Goal: Entertainment & Leisure: Consume media (video, audio)

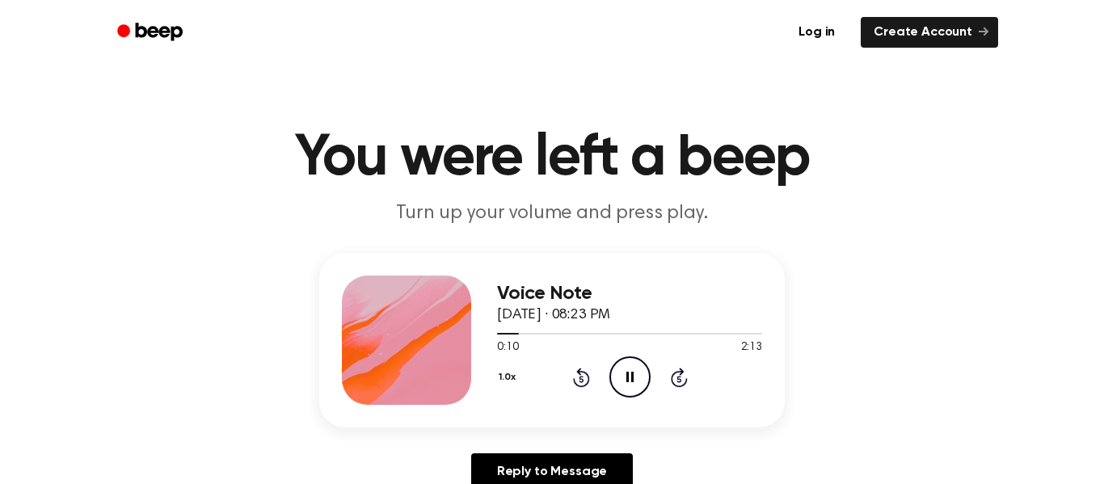
click at [521, 333] on div at bounding box center [629, 334] width 265 height 2
click at [639, 376] on icon "Play Audio" at bounding box center [629, 376] width 41 height 41
click at [635, 393] on icon "Play Audio" at bounding box center [629, 376] width 41 height 41
click at [677, 378] on icon at bounding box center [679, 379] width 4 height 6
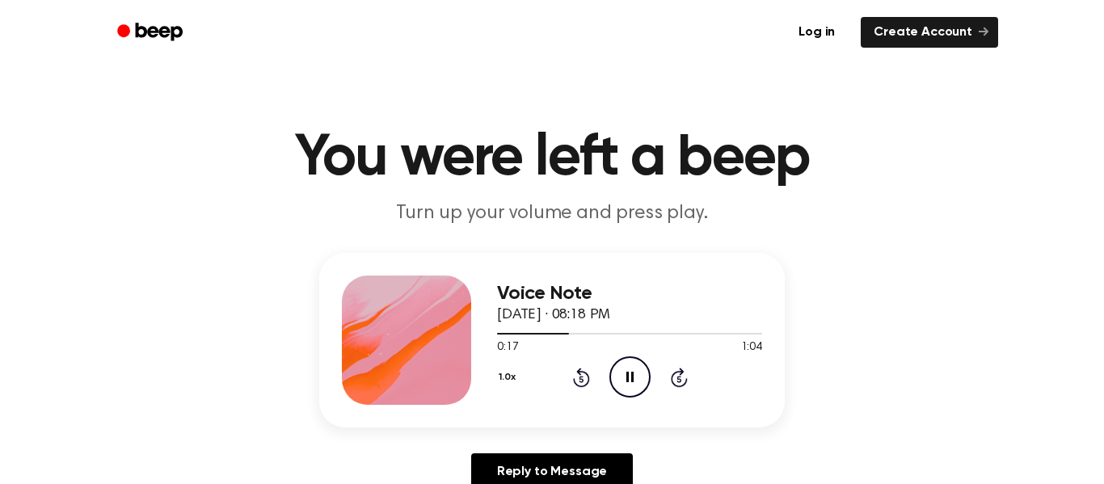
click at [677, 379] on icon at bounding box center [679, 379] width 4 height 6
click at [678, 375] on icon at bounding box center [679, 377] width 17 height 19
click at [680, 373] on icon at bounding box center [679, 377] width 17 height 19
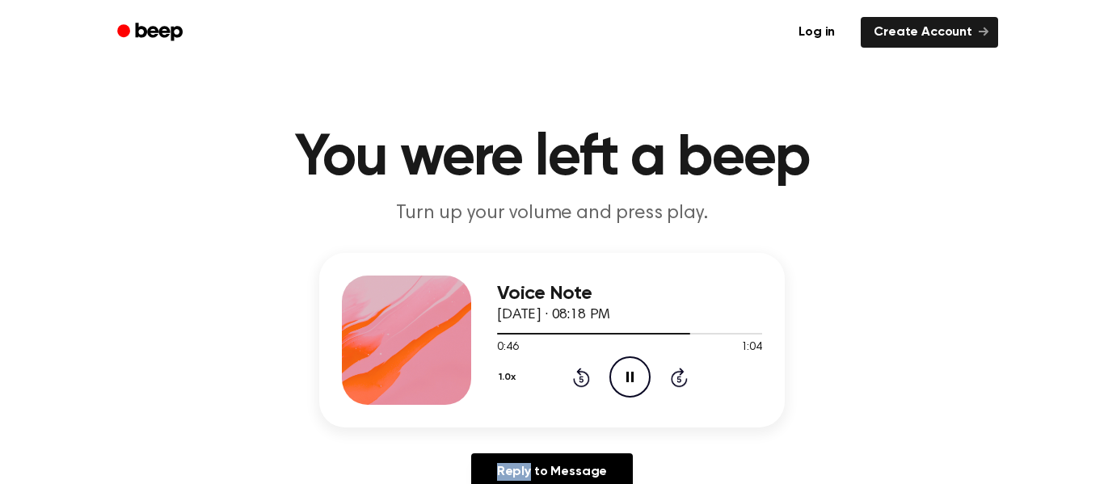
click at [680, 373] on icon at bounding box center [679, 377] width 17 height 19
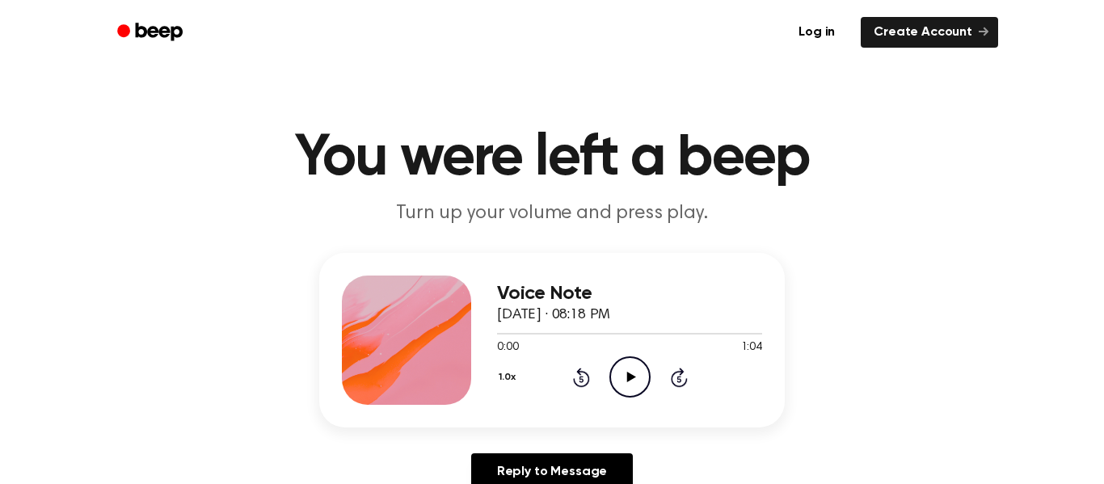
click at [636, 381] on icon "Play Audio" at bounding box center [629, 376] width 41 height 41
click at [676, 382] on icon "Skip 5 seconds" at bounding box center [679, 377] width 18 height 21
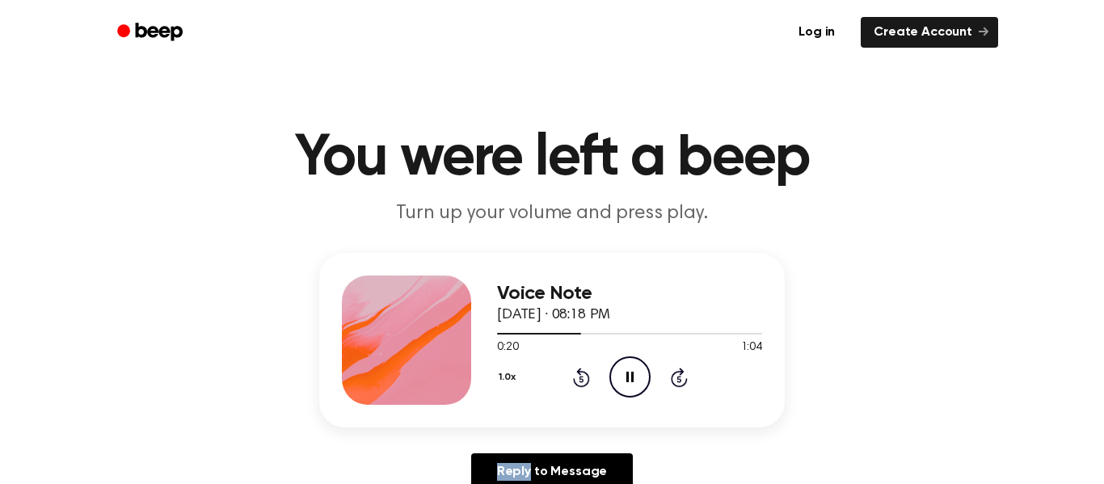
click at [676, 382] on icon "Skip 5 seconds" at bounding box center [679, 377] width 18 height 21
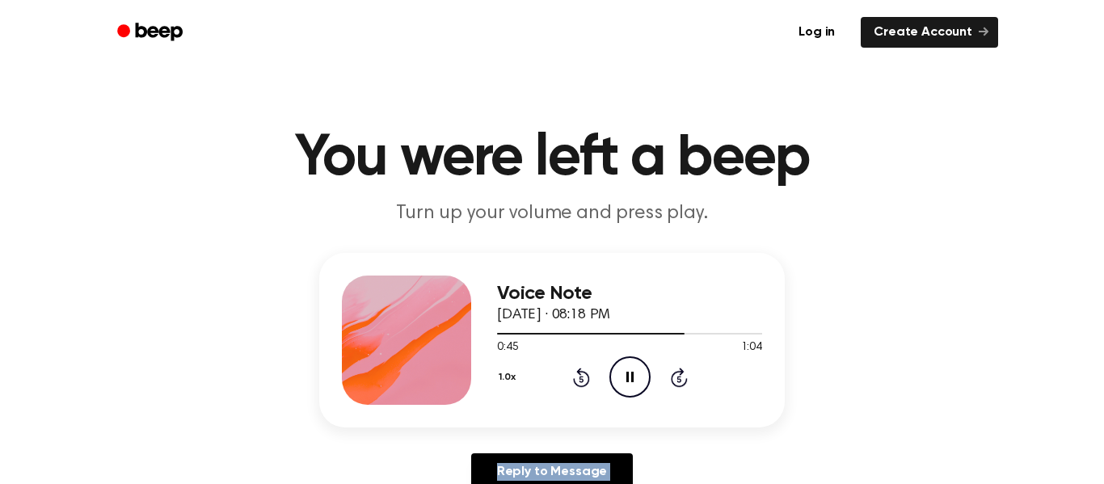
click at [676, 382] on icon "Skip 5 seconds" at bounding box center [679, 377] width 18 height 21
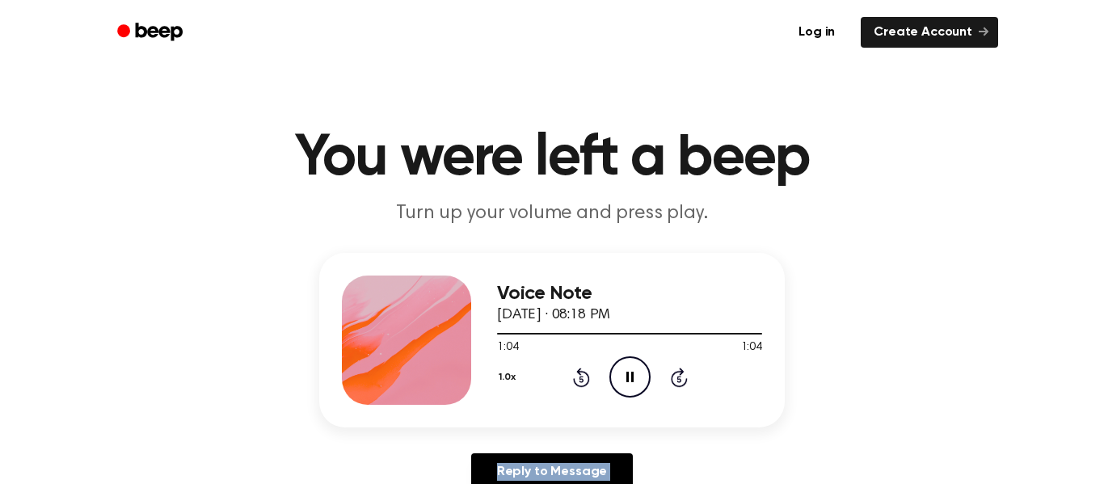
click at [676, 382] on icon "Skip 5 seconds" at bounding box center [679, 377] width 18 height 21
click at [642, 360] on icon "Play Audio" at bounding box center [629, 376] width 41 height 41
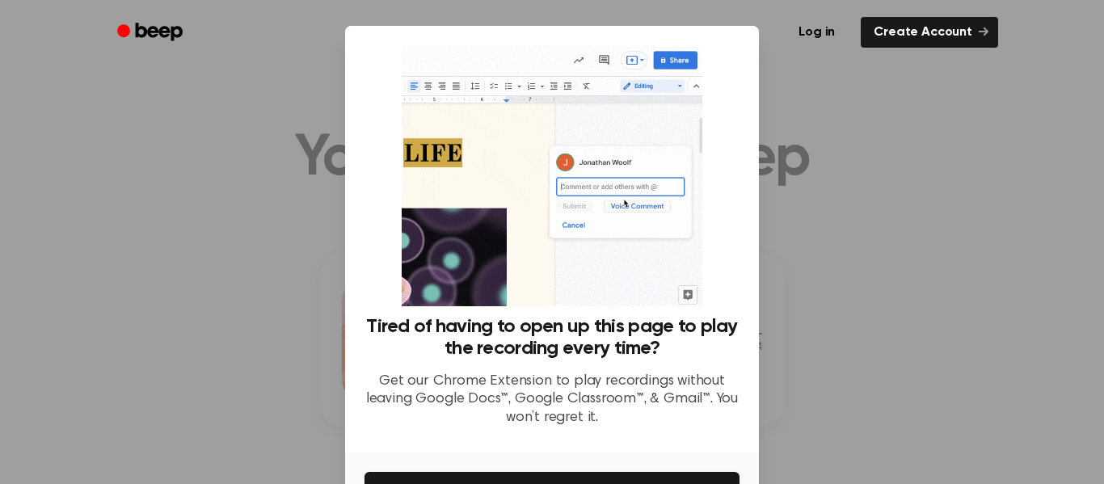
click at [976, 296] on div at bounding box center [552, 242] width 1104 height 484
click at [887, 324] on div at bounding box center [552, 242] width 1104 height 484
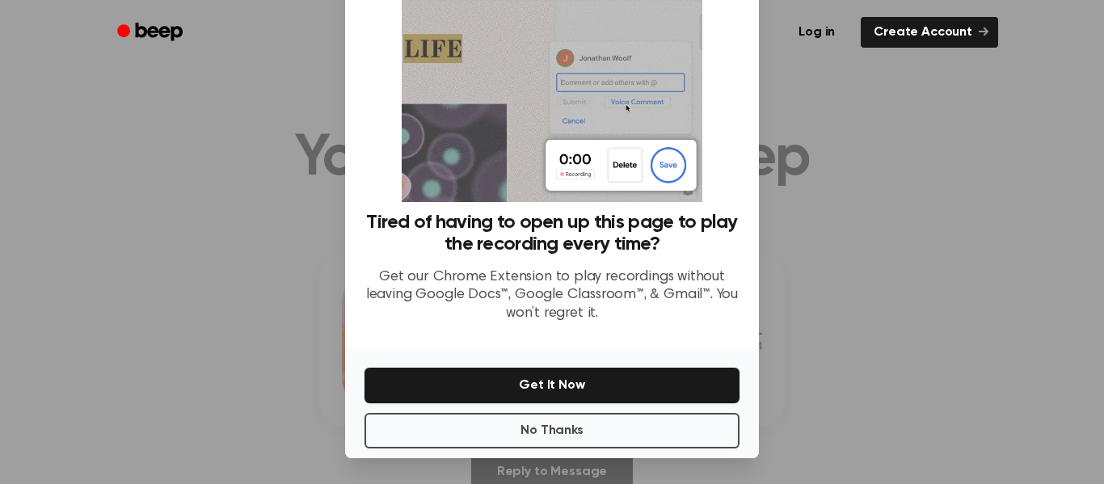
scroll to position [101, 0]
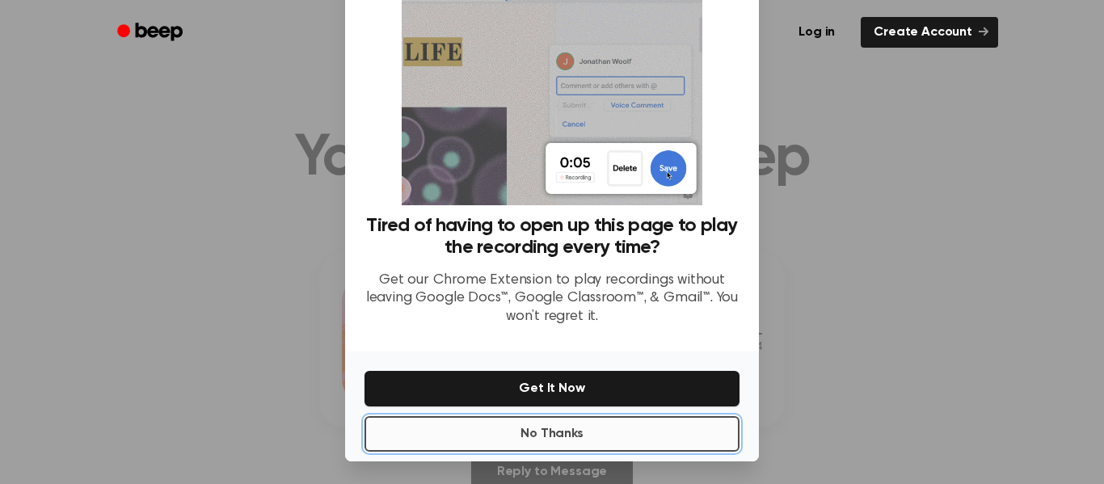
click at [614, 436] on button "No Thanks" at bounding box center [552, 434] width 375 height 36
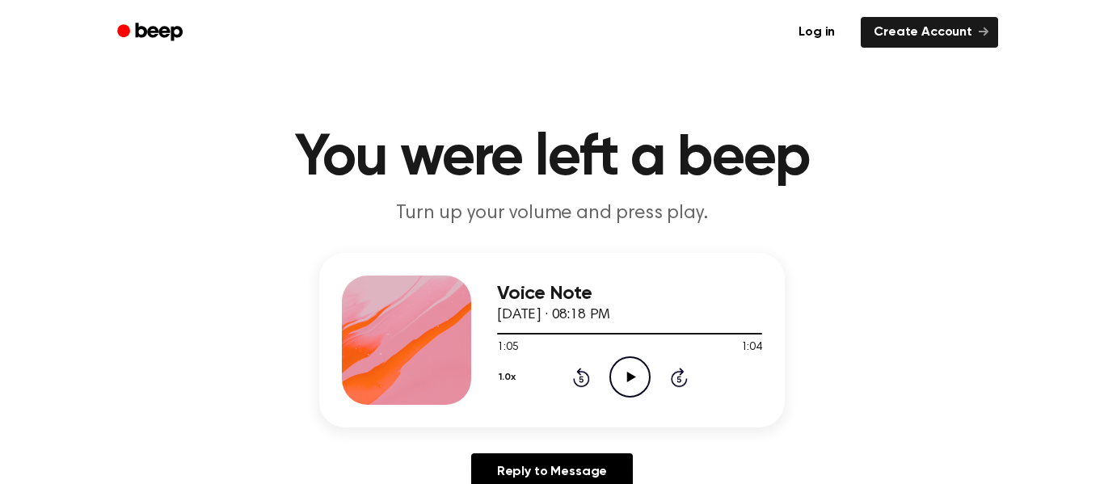
click at [514, 382] on button "1.0x" at bounding box center [509, 377] width 24 height 27
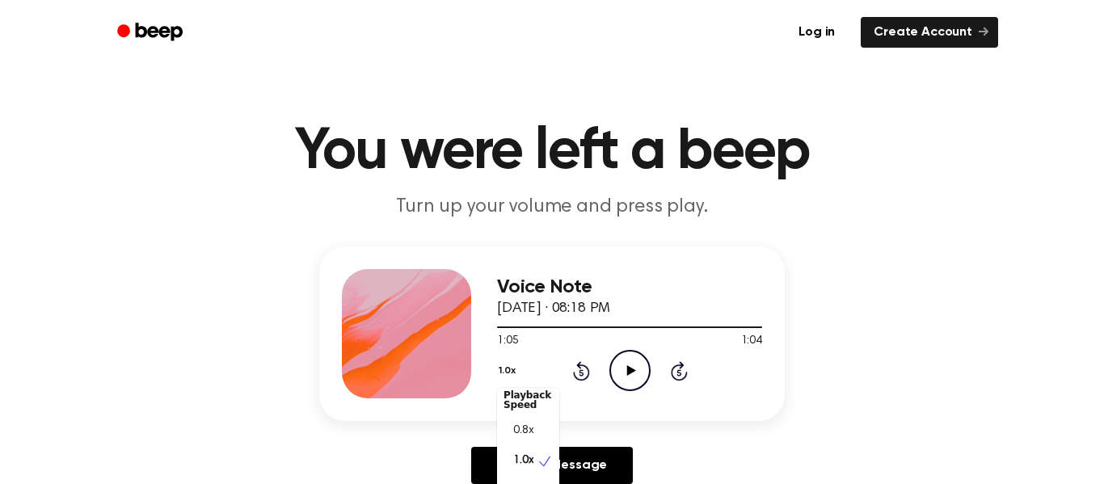
scroll to position [7, 0]
click at [538, 425] on div "0.8x" at bounding box center [528, 431] width 62 height 30
click at [508, 367] on button "0.8x" at bounding box center [510, 370] width 27 height 27
click at [533, 436] on span "0.8x" at bounding box center [523, 431] width 20 height 17
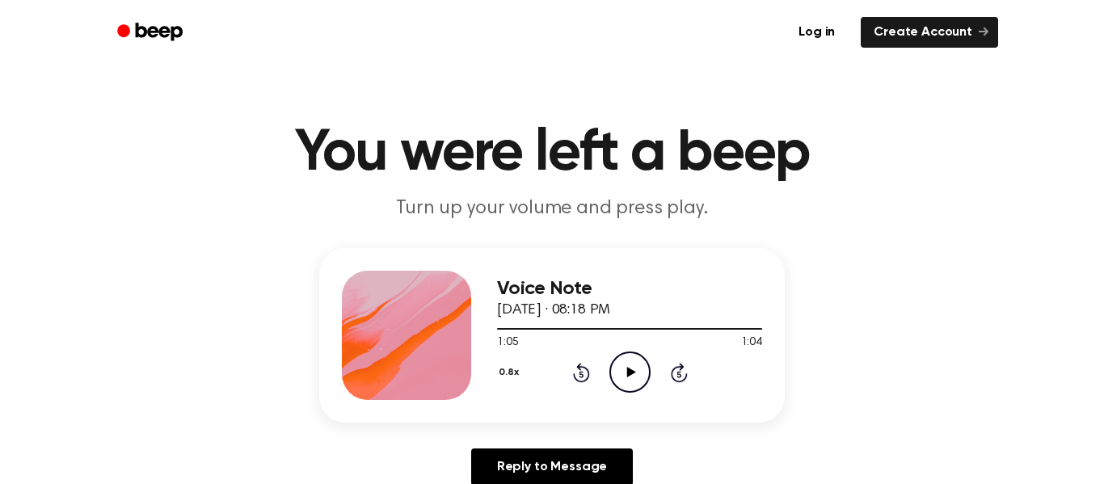
click at [522, 378] on button "0.8x" at bounding box center [510, 372] width 27 height 27
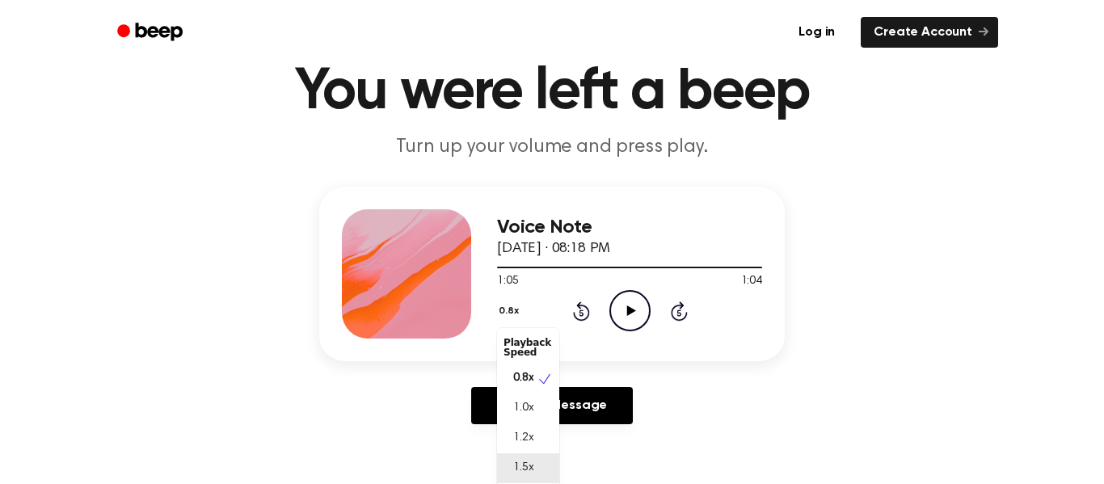
scroll to position [92, 0]
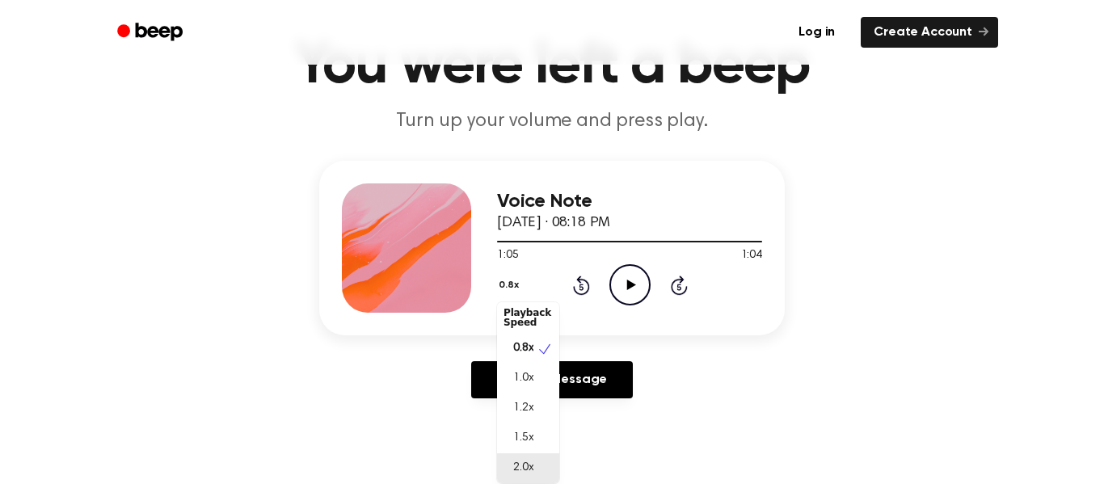
click at [525, 467] on span "2.0x" at bounding box center [523, 468] width 20 height 17
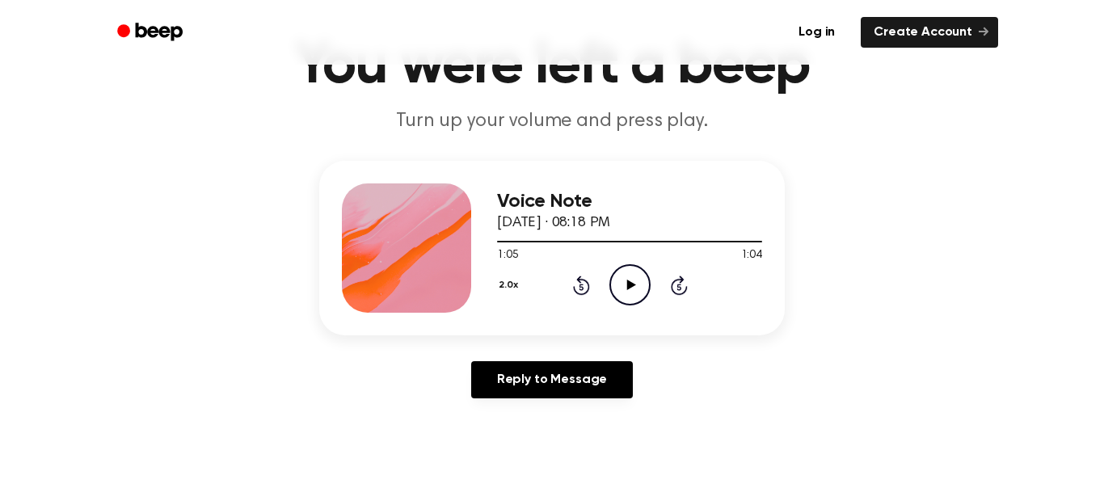
click at [632, 303] on icon "Play Audio" at bounding box center [629, 284] width 41 height 41
click at [586, 245] on div at bounding box center [629, 240] width 265 height 13
click at [637, 298] on icon "Play Audio" at bounding box center [629, 284] width 41 height 41
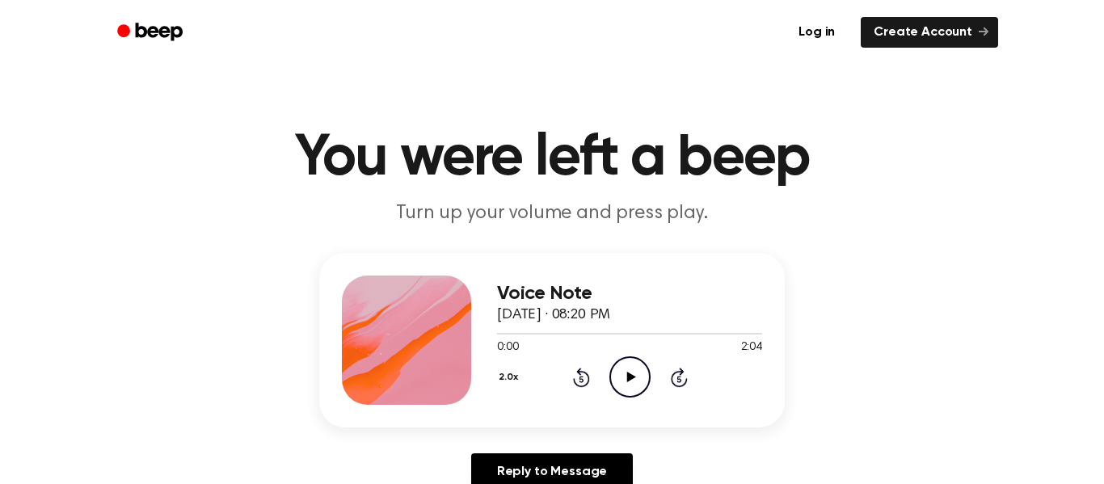
click at [631, 377] on icon at bounding box center [630, 377] width 9 height 11
